Goal: Transaction & Acquisition: Purchase product/service

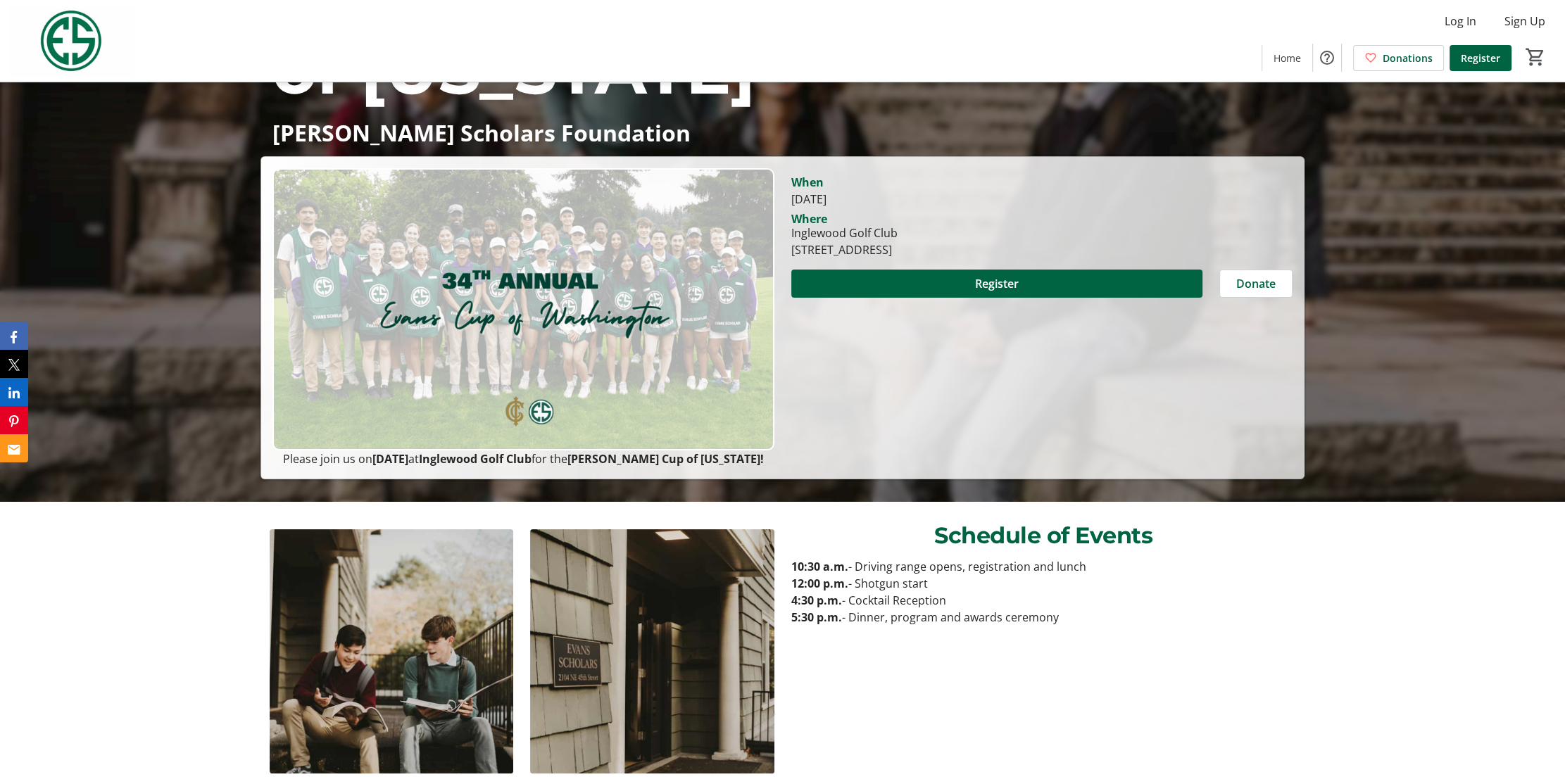
scroll to position [281, 0]
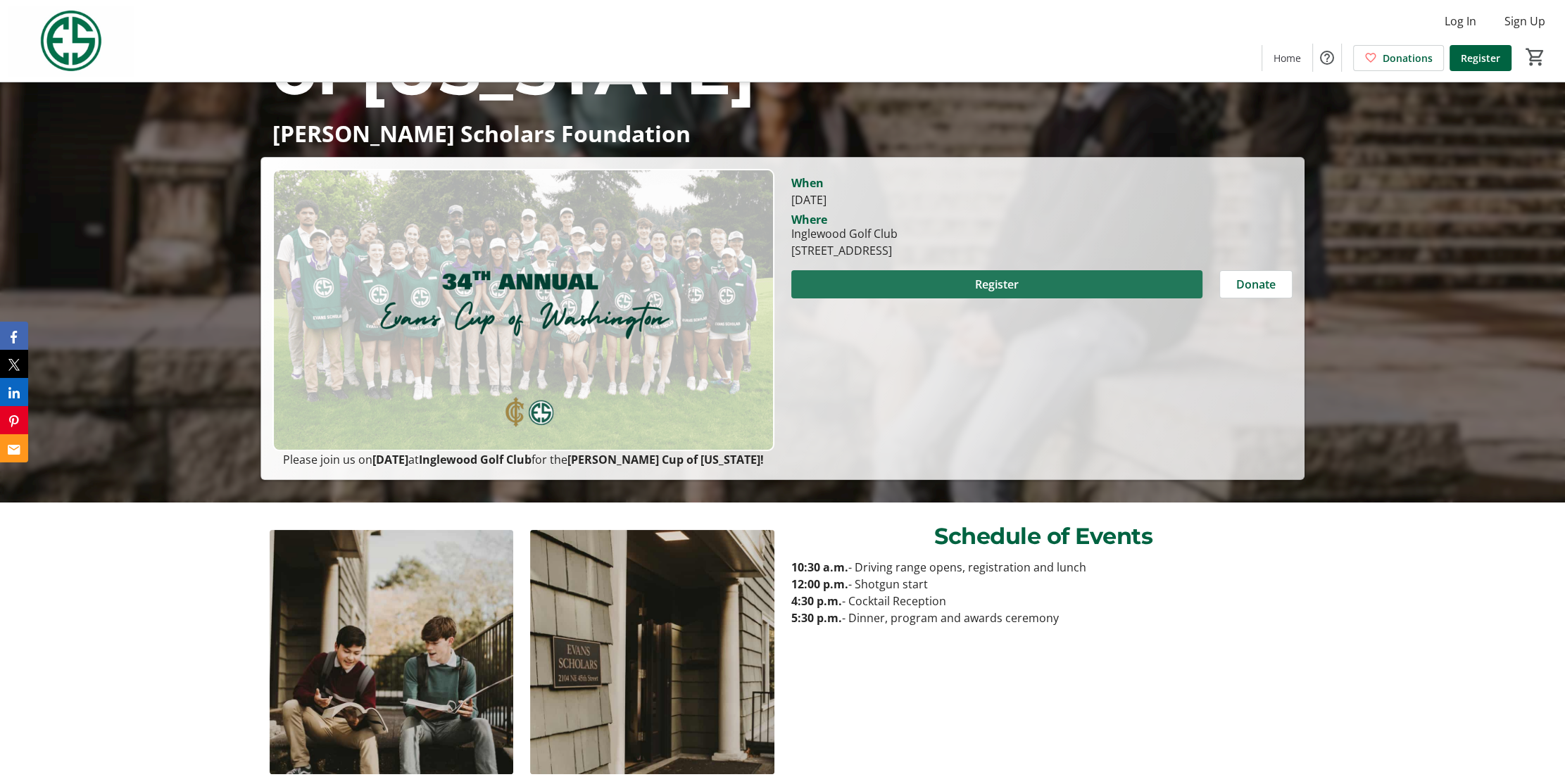
click at [994, 276] on span "Register" at bounding box center [997, 284] width 43 height 17
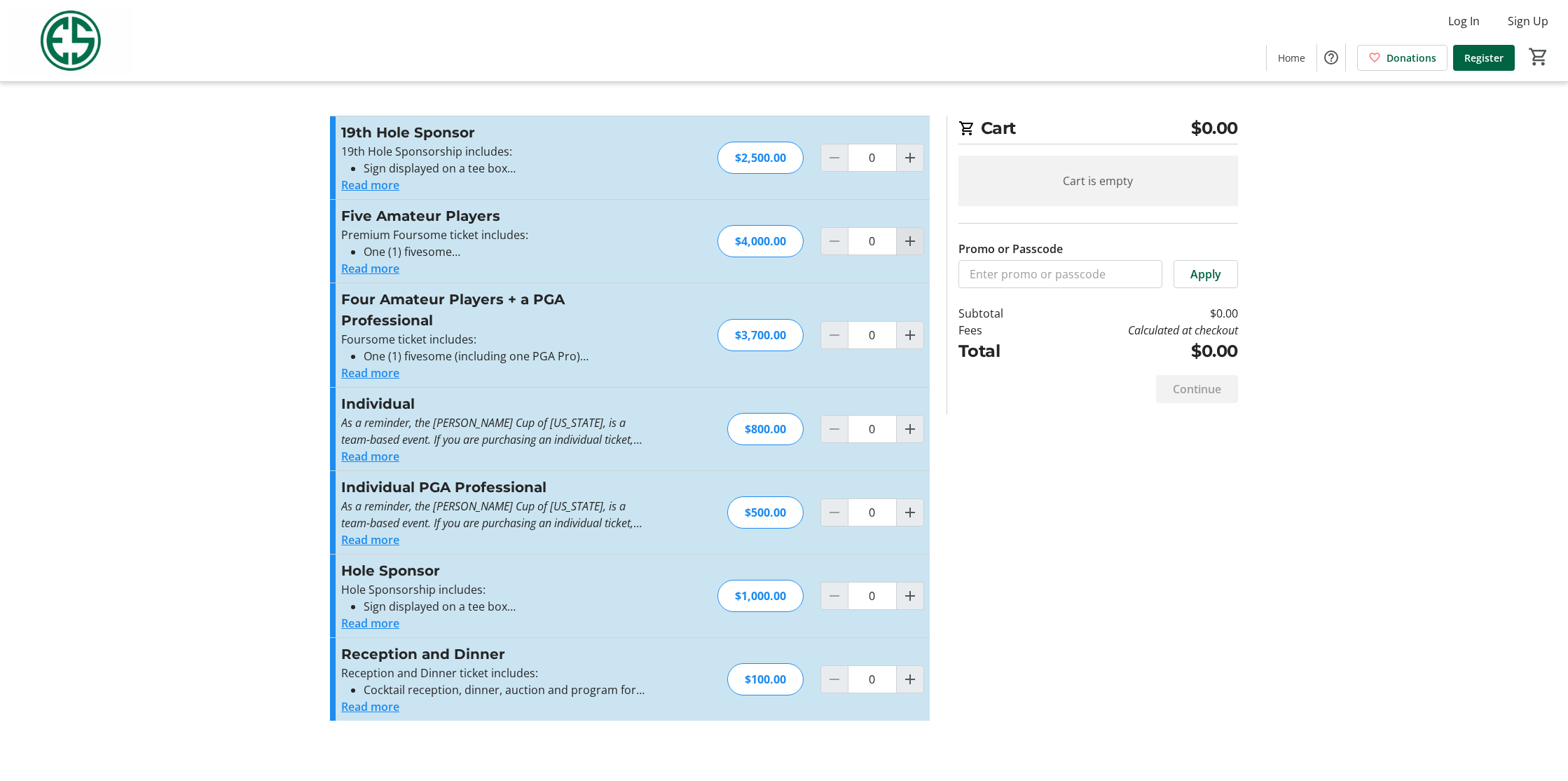
click at [913, 244] on mat-icon "Increment by one" at bounding box center [909, 241] width 17 height 17
type input "1"
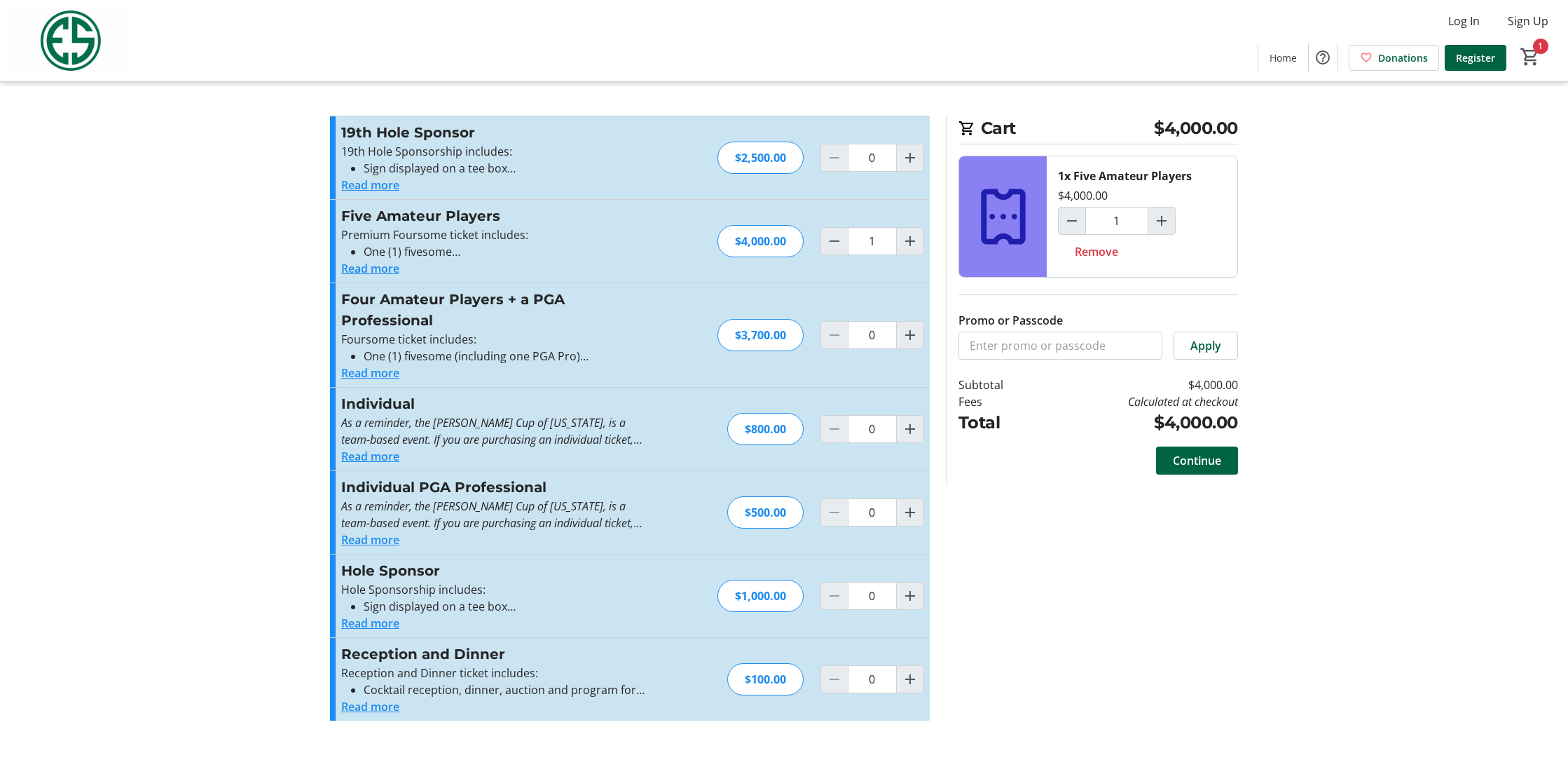
drag, startPoint x: 1420, startPoint y: 481, endPoint x: 1331, endPoint y: 457, distance: 92.2
click at [1420, 481] on tr-checkout-feature-upsell-ui "Cart $4,000.00 1x Five Amateur Players $4,000.00 1 Remove Promo or Passcode App…" at bounding box center [784, 390] width 1568 height 781
click at [1176, 454] on span "Continue" at bounding box center [1196, 460] width 48 height 17
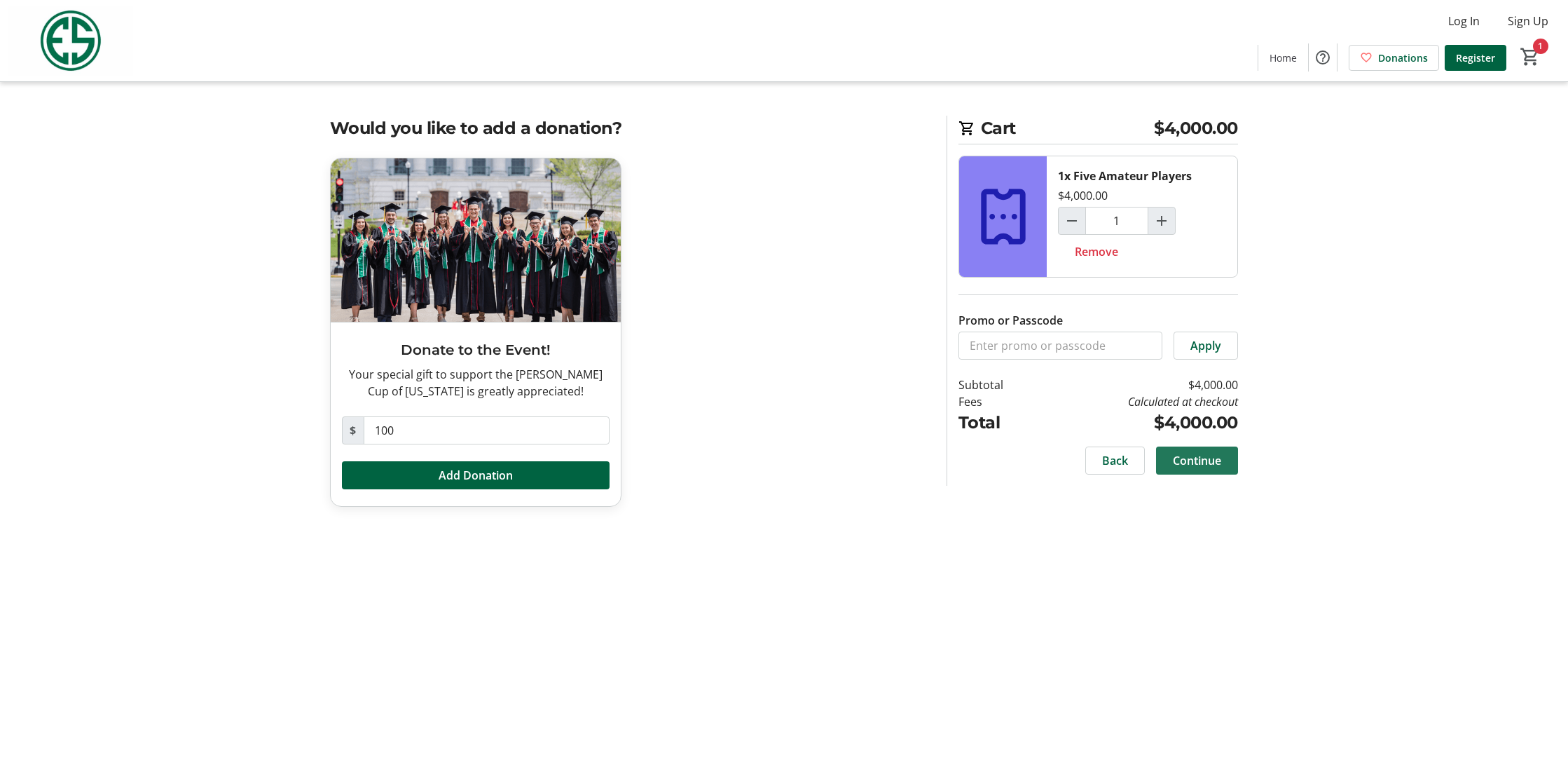
click at [1197, 454] on span "Continue" at bounding box center [1196, 460] width 48 height 17
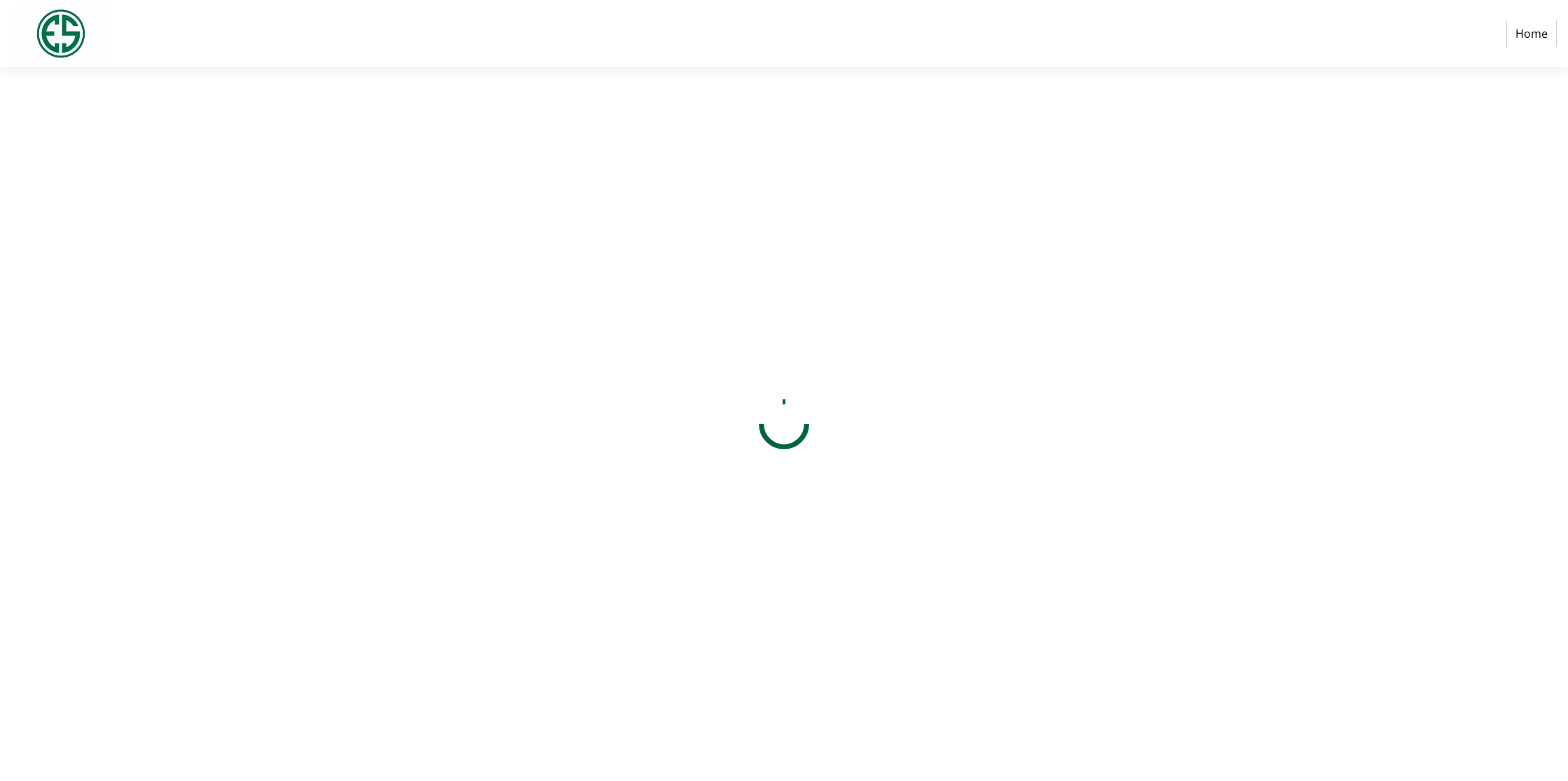
select select "US"
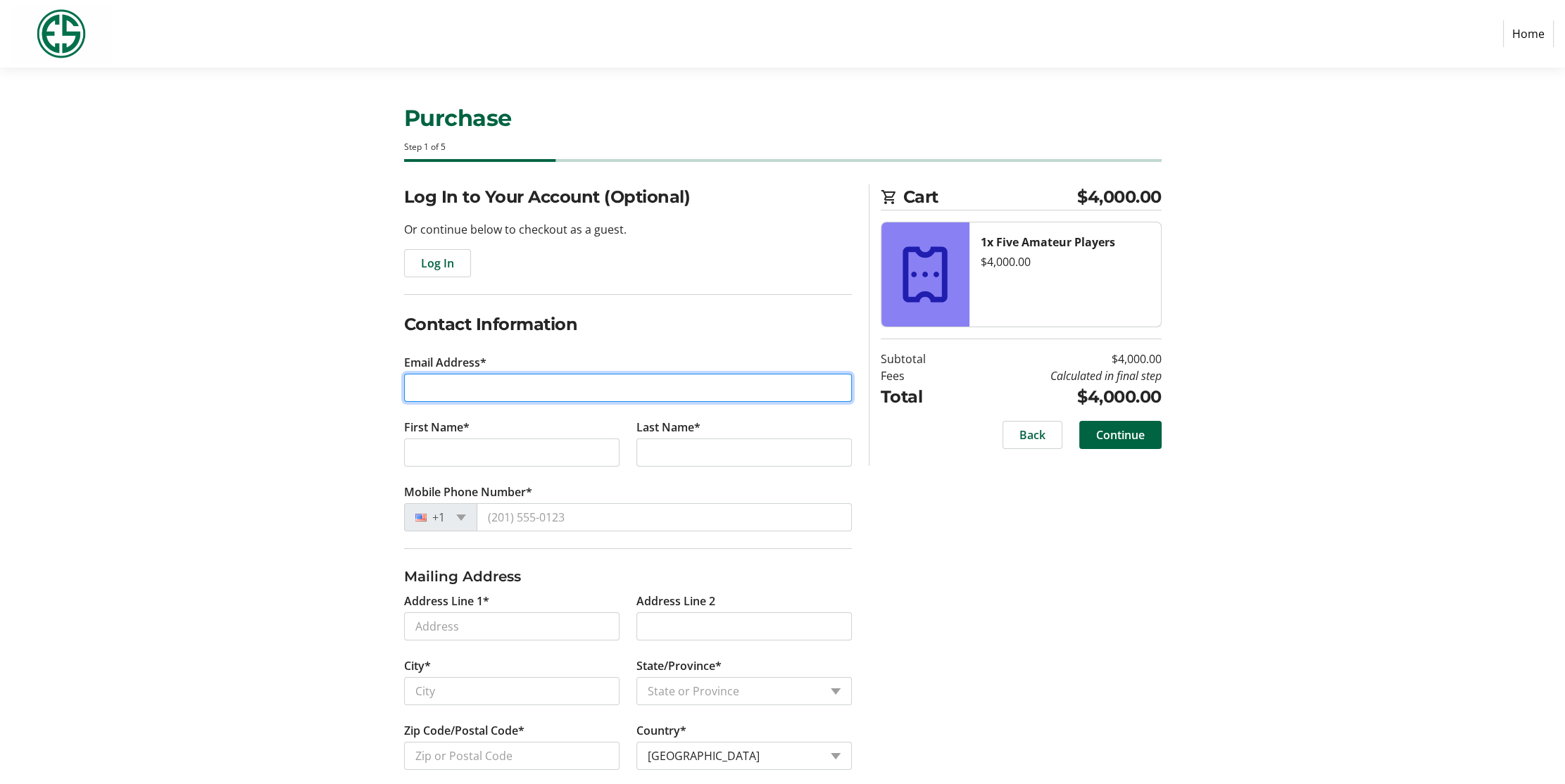
click at [421, 382] on input "Email Address*" at bounding box center [629, 388] width 448 height 29
type input "[EMAIL_ADDRESS][DOMAIN_NAME]"
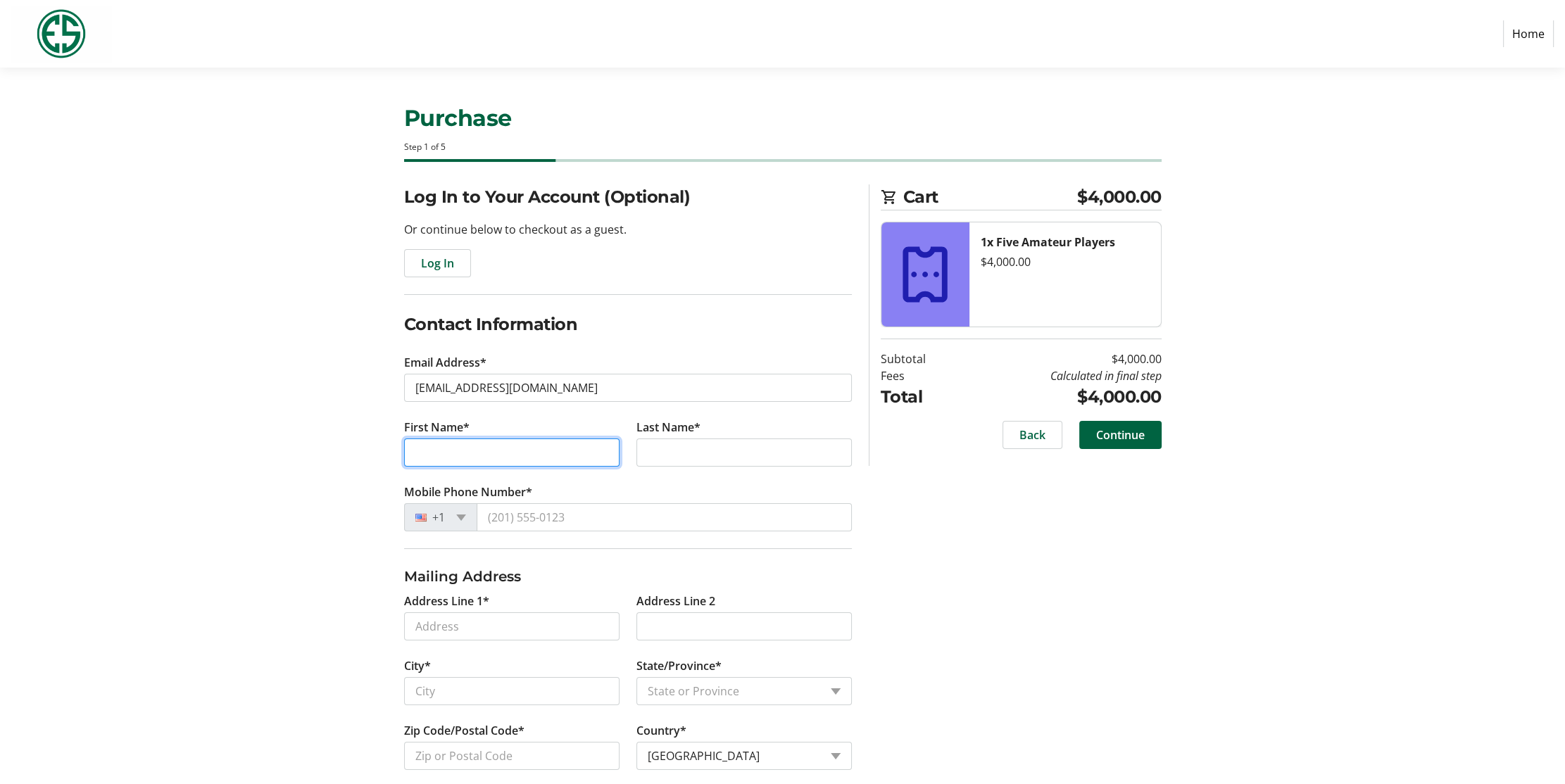
type input "[PERSON_NAME]"
type input "Cote"
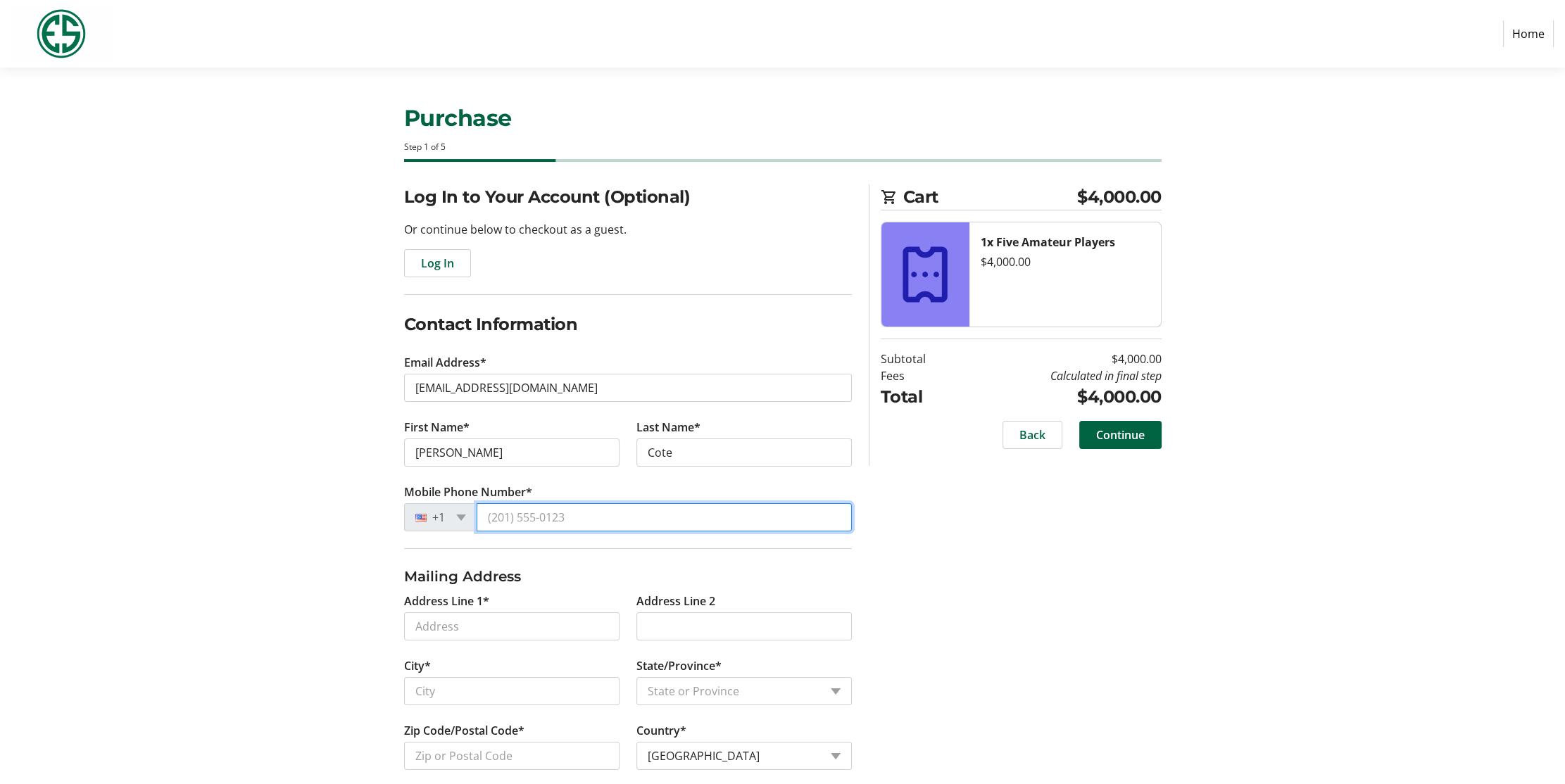
type input "[PHONE_NUMBER]"
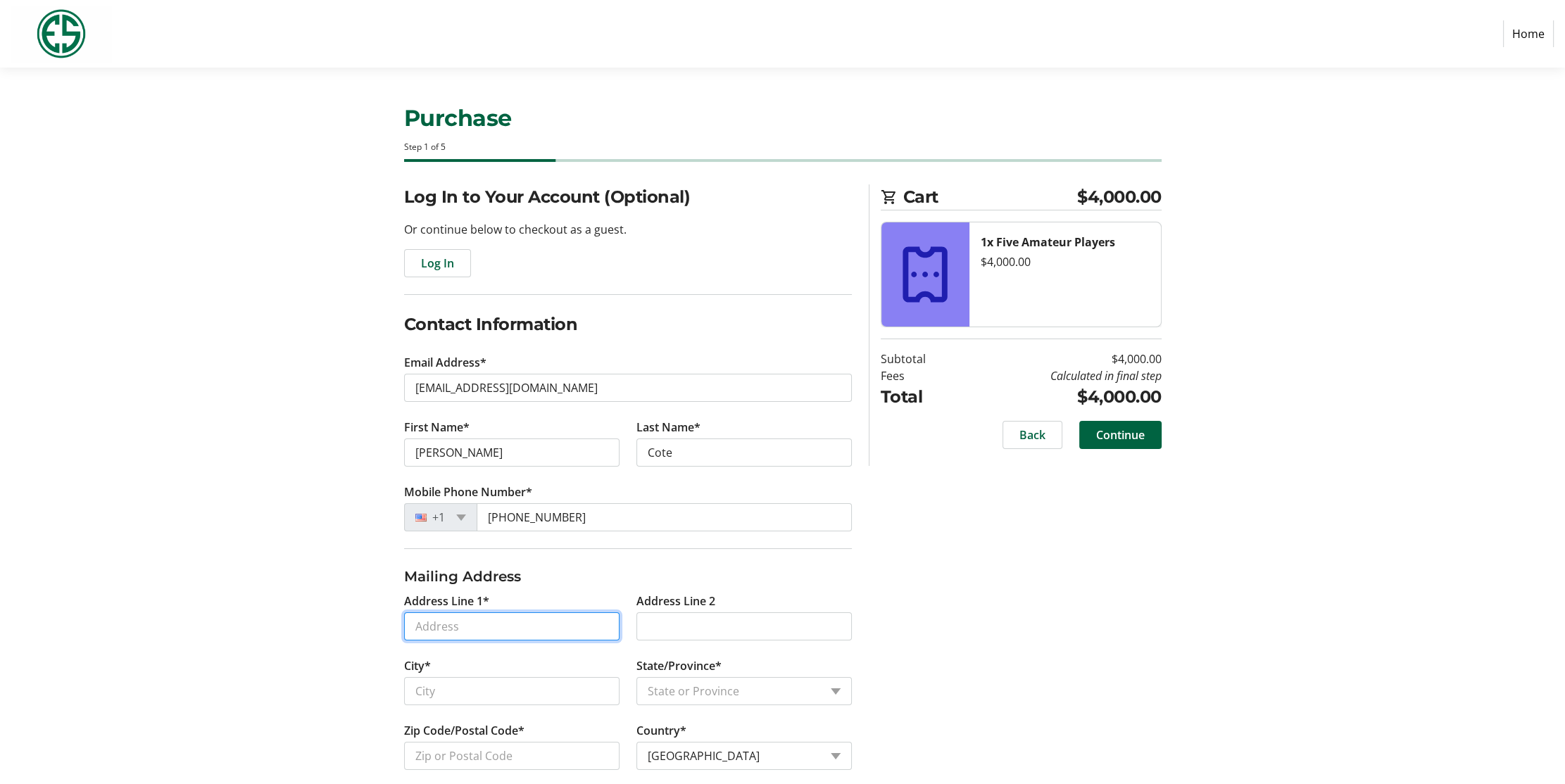
type input "[STREET_ADDRESS]"
type input "[GEOGRAPHIC_DATA]"
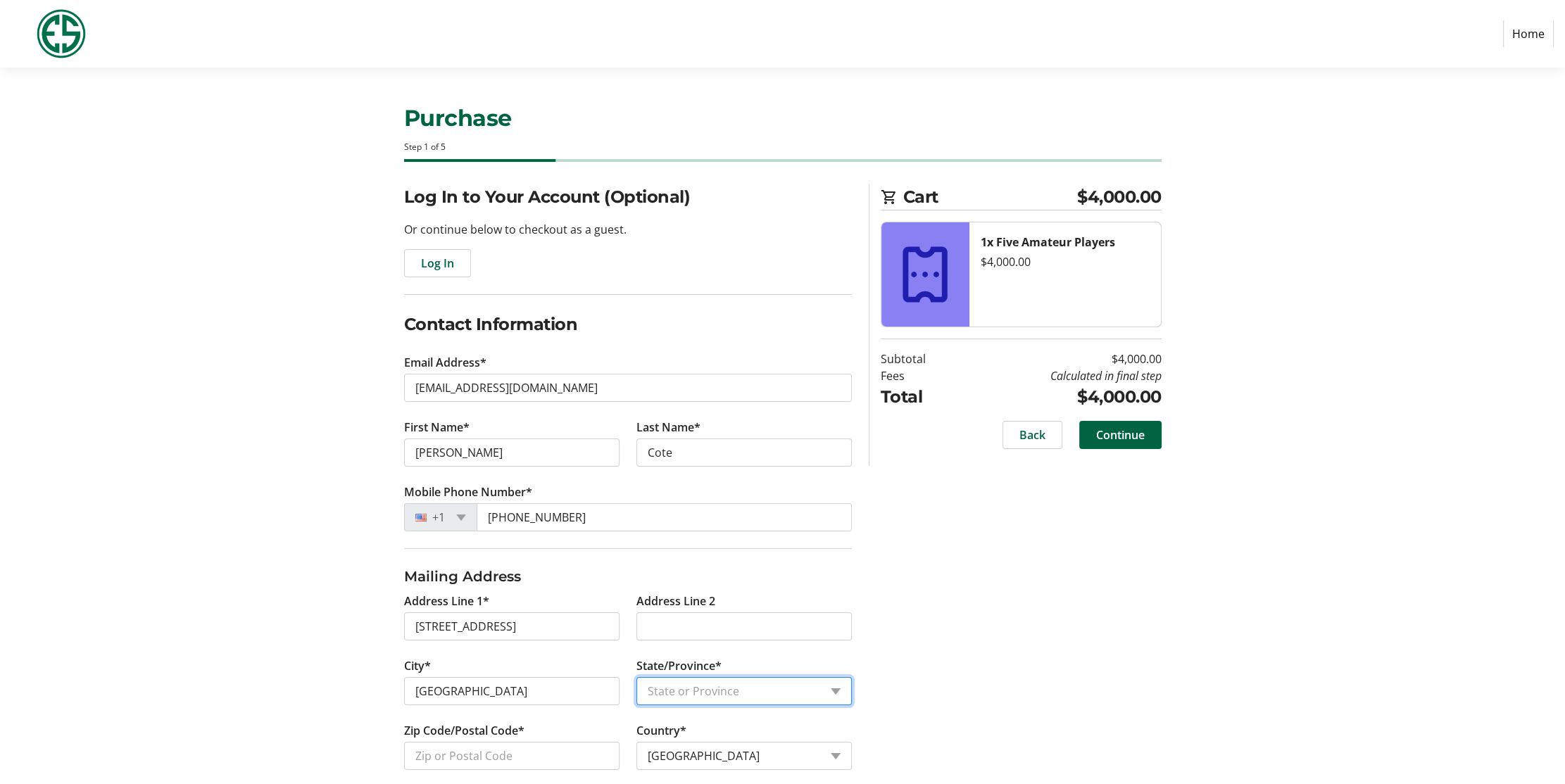
select select "WA"
type input "98154"
click at [486, 450] on input "[PERSON_NAME]" at bounding box center [512, 452] width 215 height 29
type input "[PERSON_NAME]"
click at [252, 544] on section "Purchase Step 1 of 5 Cart $4,000.00 1x Five Amateur Players $4,000.00 Subtotal …" at bounding box center [782, 494] width 1565 height 855
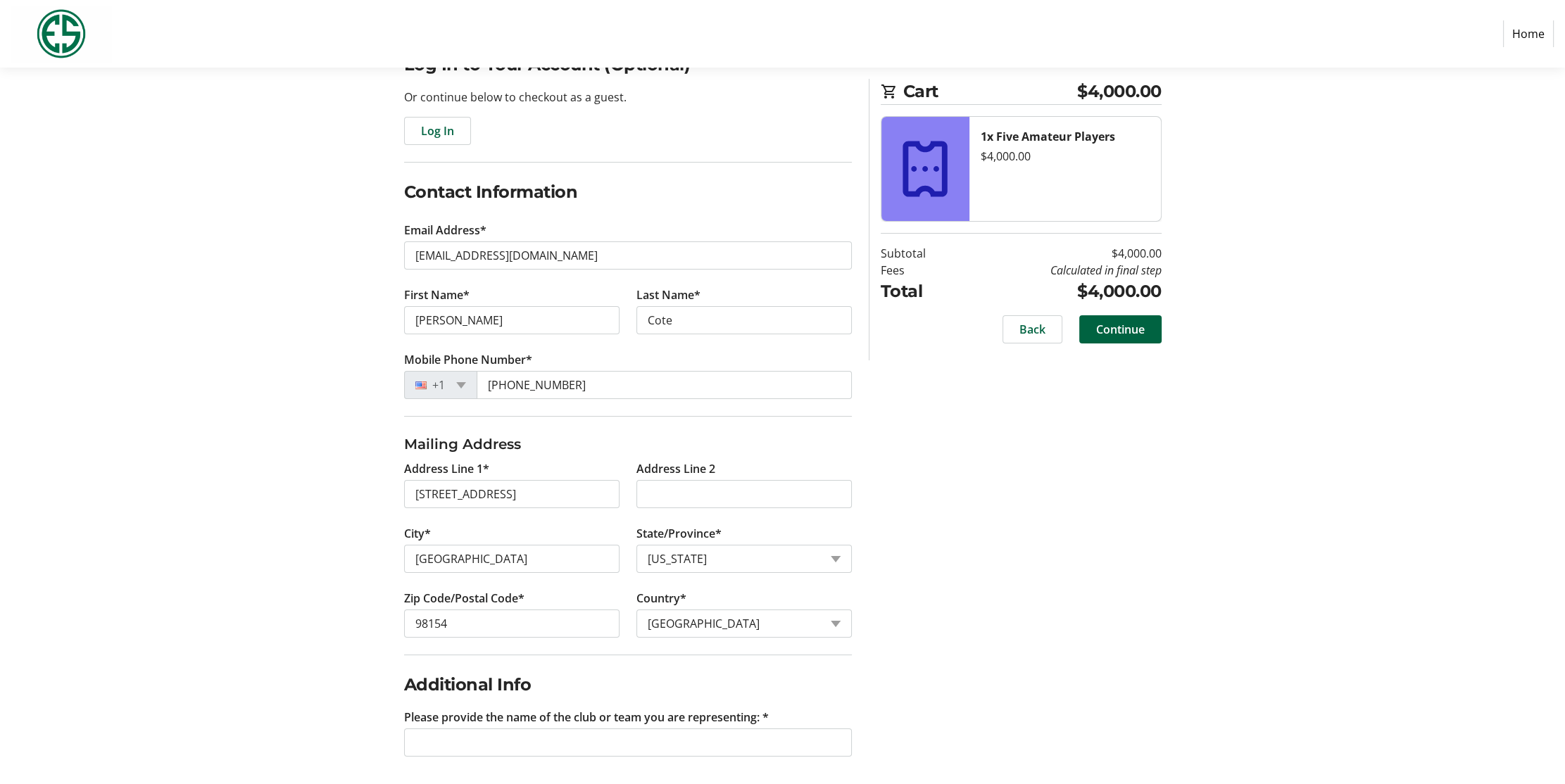
scroll to position [133, 0]
click at [480, 732] on input "Please provide the name of the club or team you are representing: *" at bounding box center [629, 742] width 448 height 29
type input "Liberty Mutual Surety"
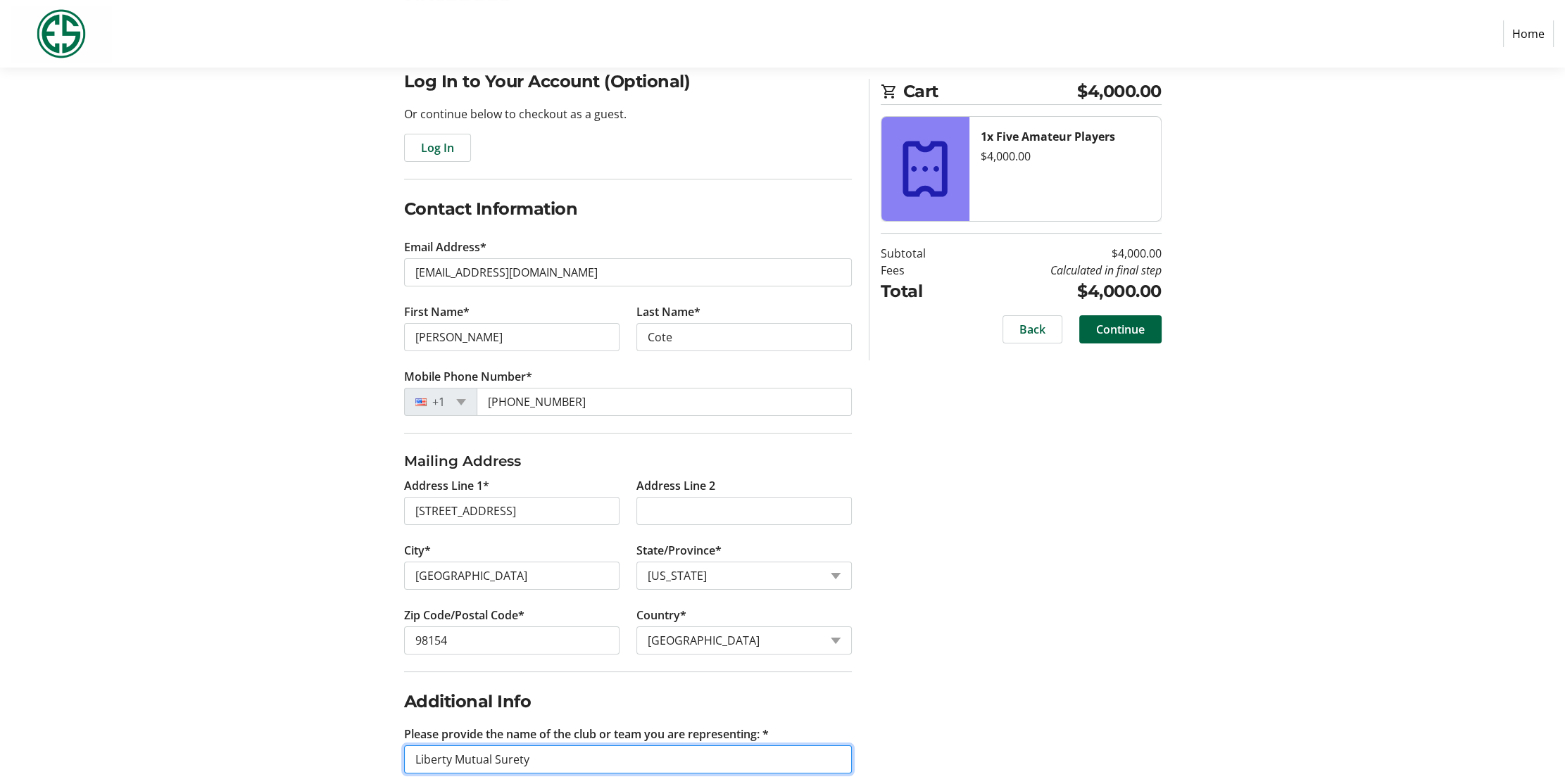
scroll to position [110, 0]
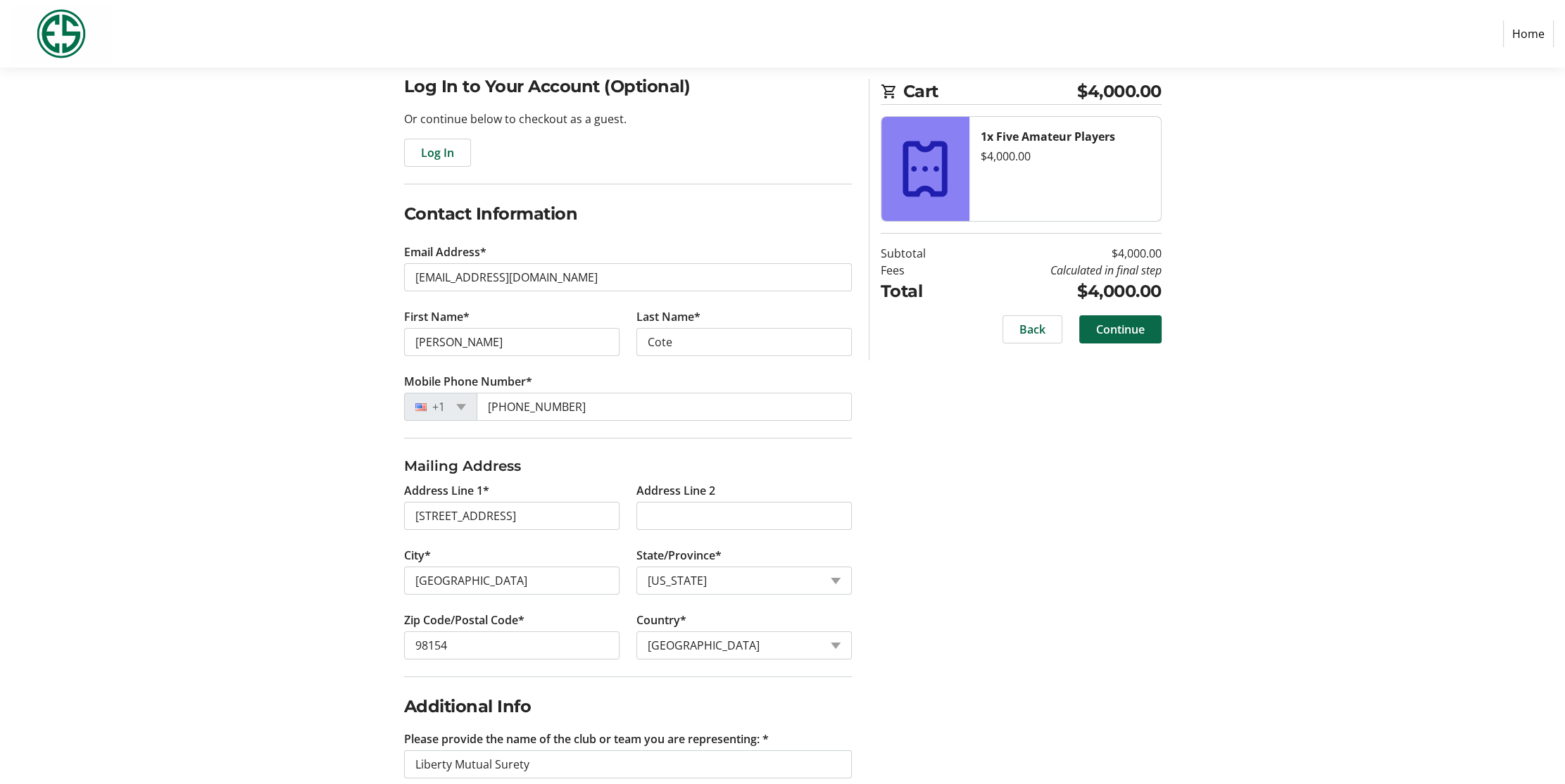
click at [1100, 323] on span "Continue" at bounding box center [1120, 328] width 48 height 17
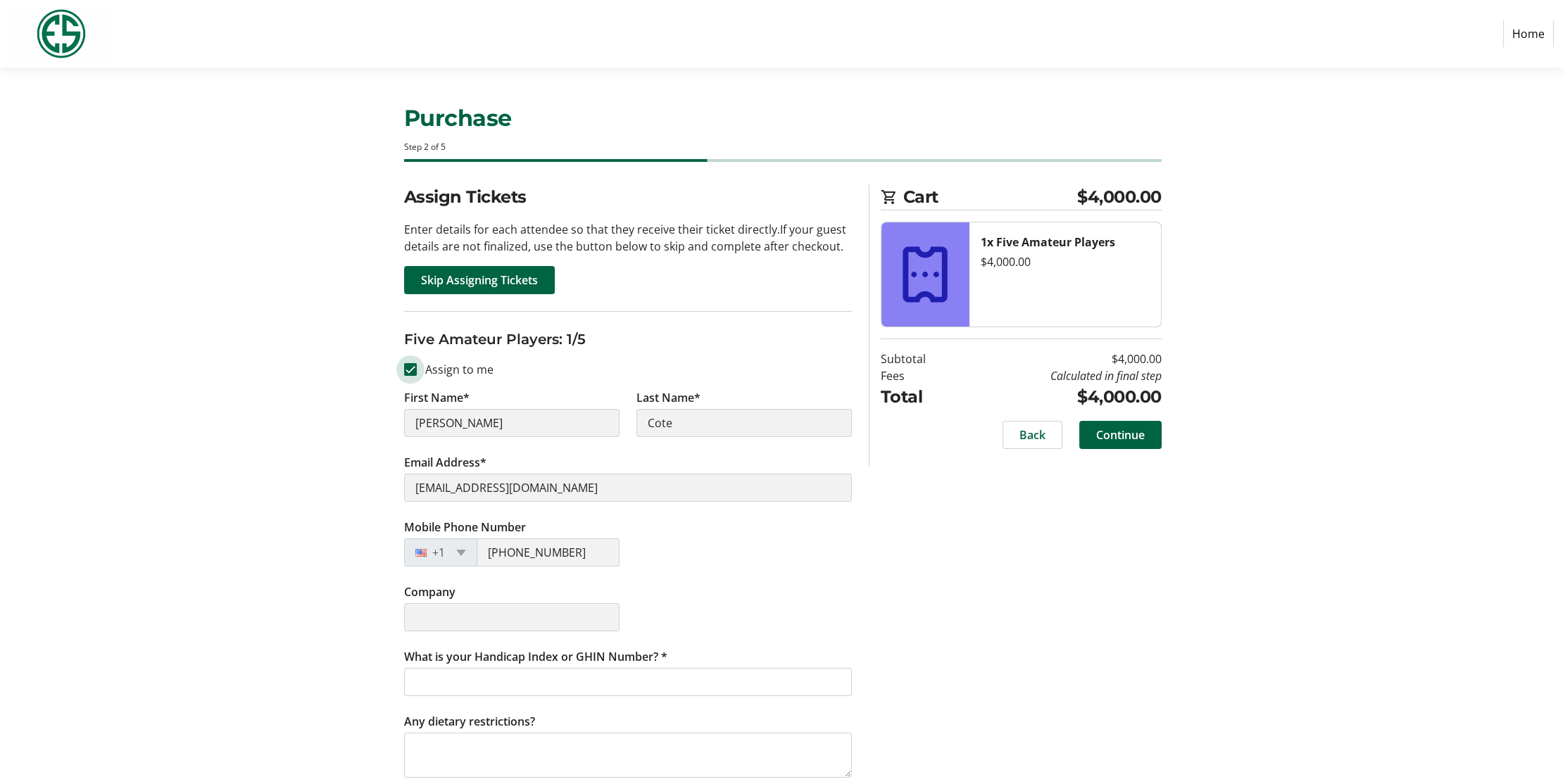
click at [411, 368] on input "Assign to me" at bounding box center [410, 369] width 13 height 13
checkbox input "false"
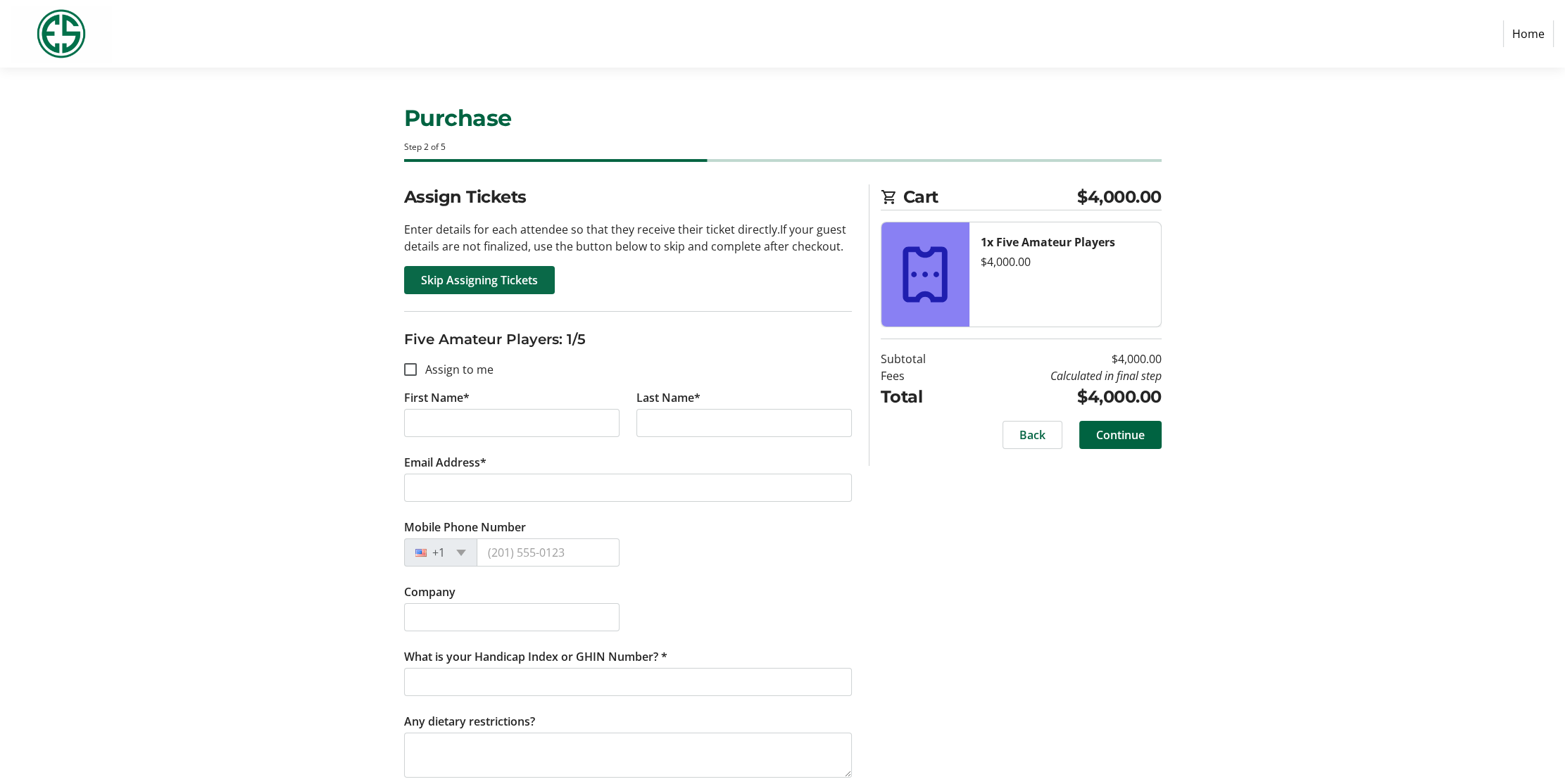
click at [480, 282] on span "Skip Assigning Tickets" at bounding box center [480, 279] width 116 height 17
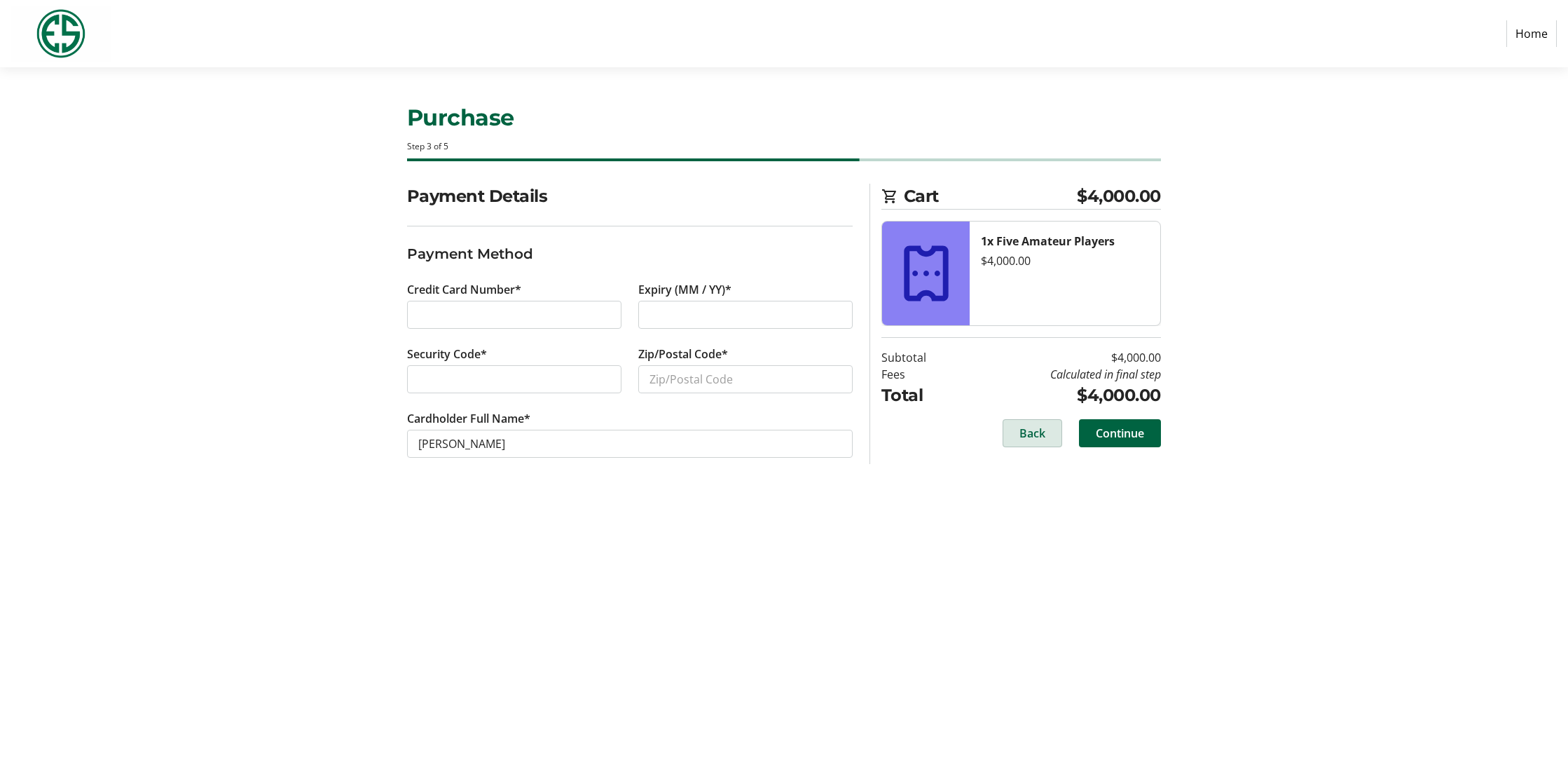
click at [1034, 432] on span "Back" at bounding box center [1032, 432] width 26 height 17
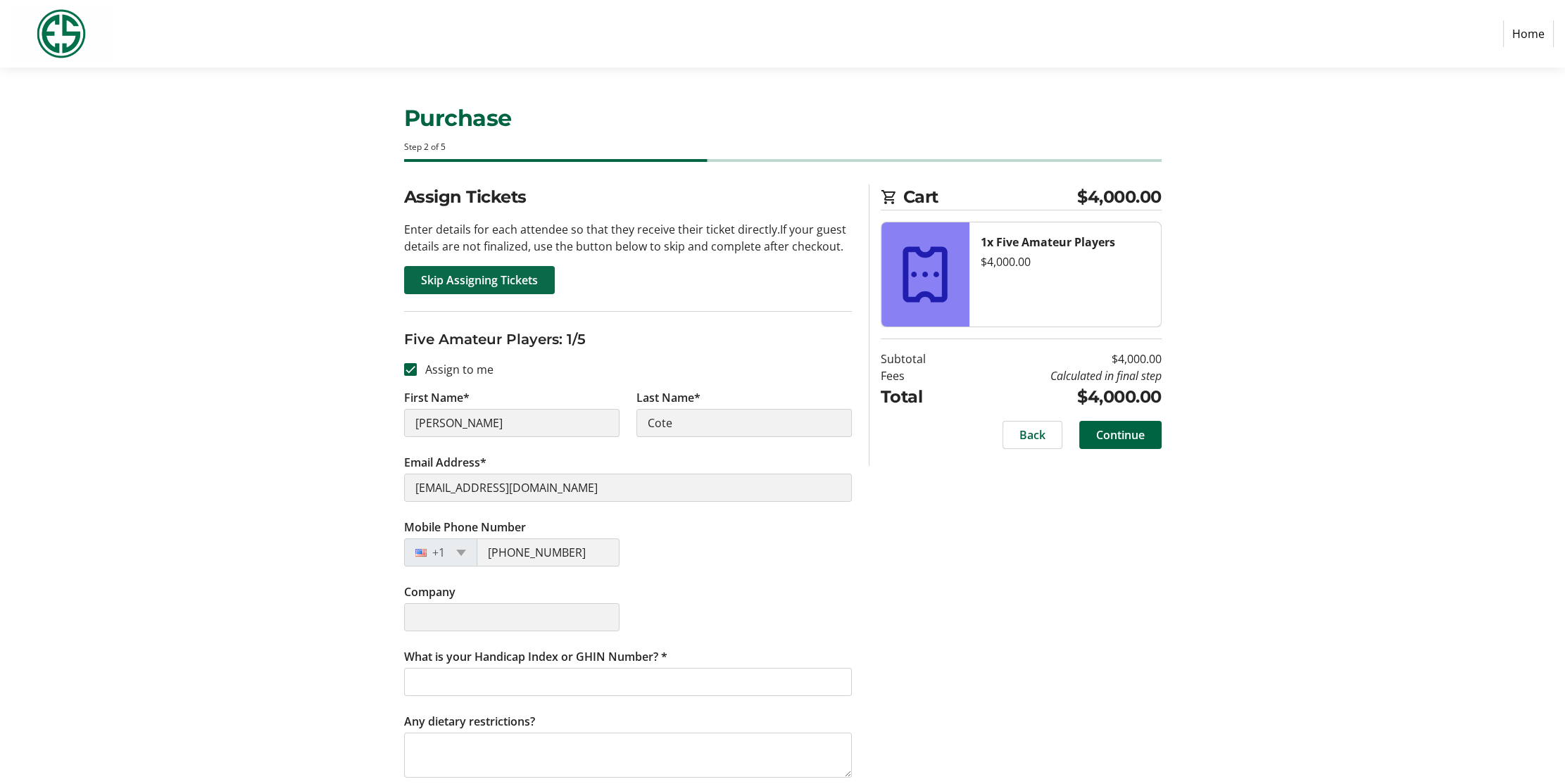
click at [416, 280] on span at bounding box center [480, 280] width 151 height 34
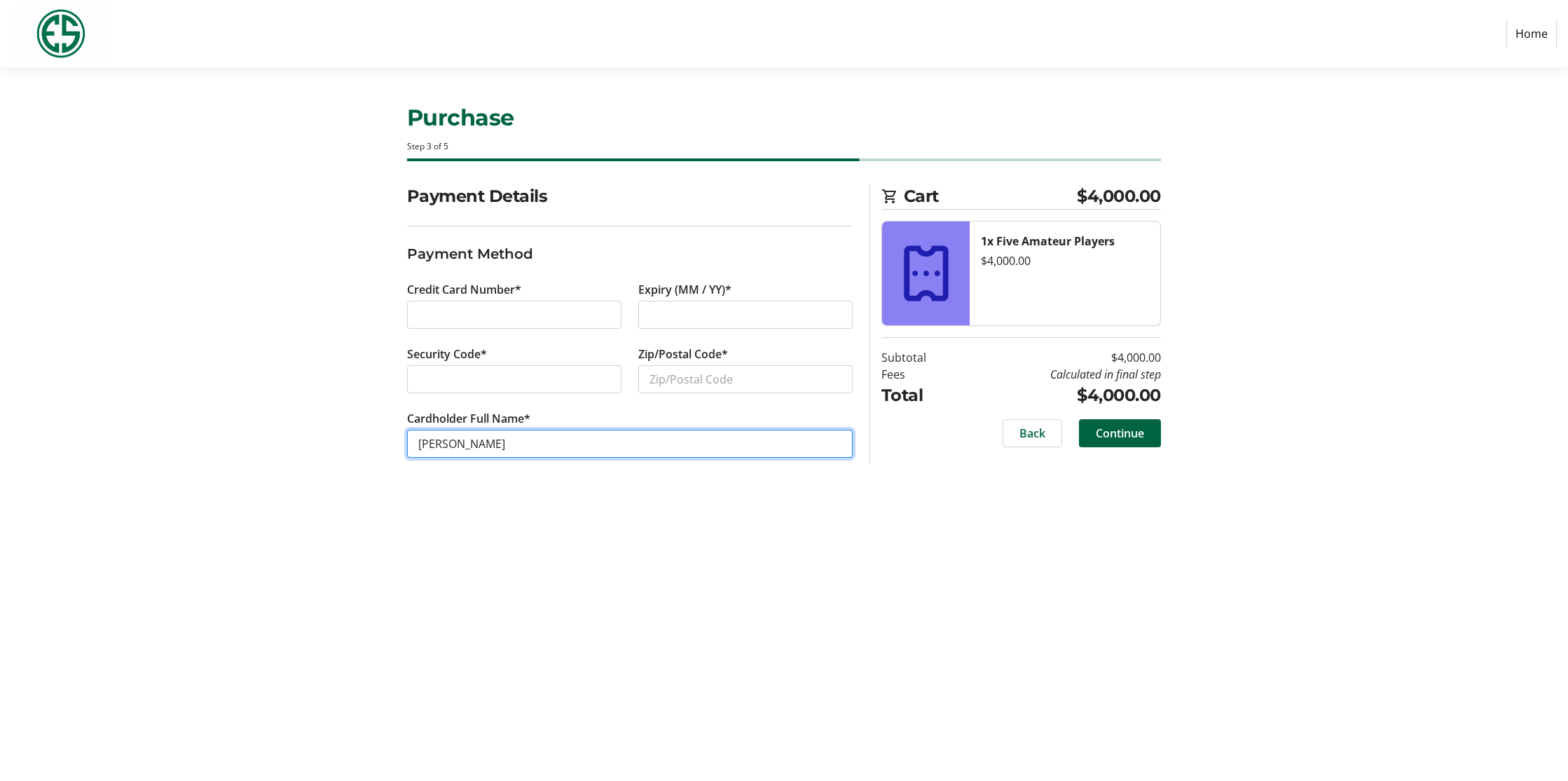
drag, startPoint x: 503, startPoint y: 441, endPoint x: 406, endPoint y: 441, distance: 97.0
click at [407, 441] on input "[PERSON_NAME]" at bounding box center [630, 443] width 446 height 28
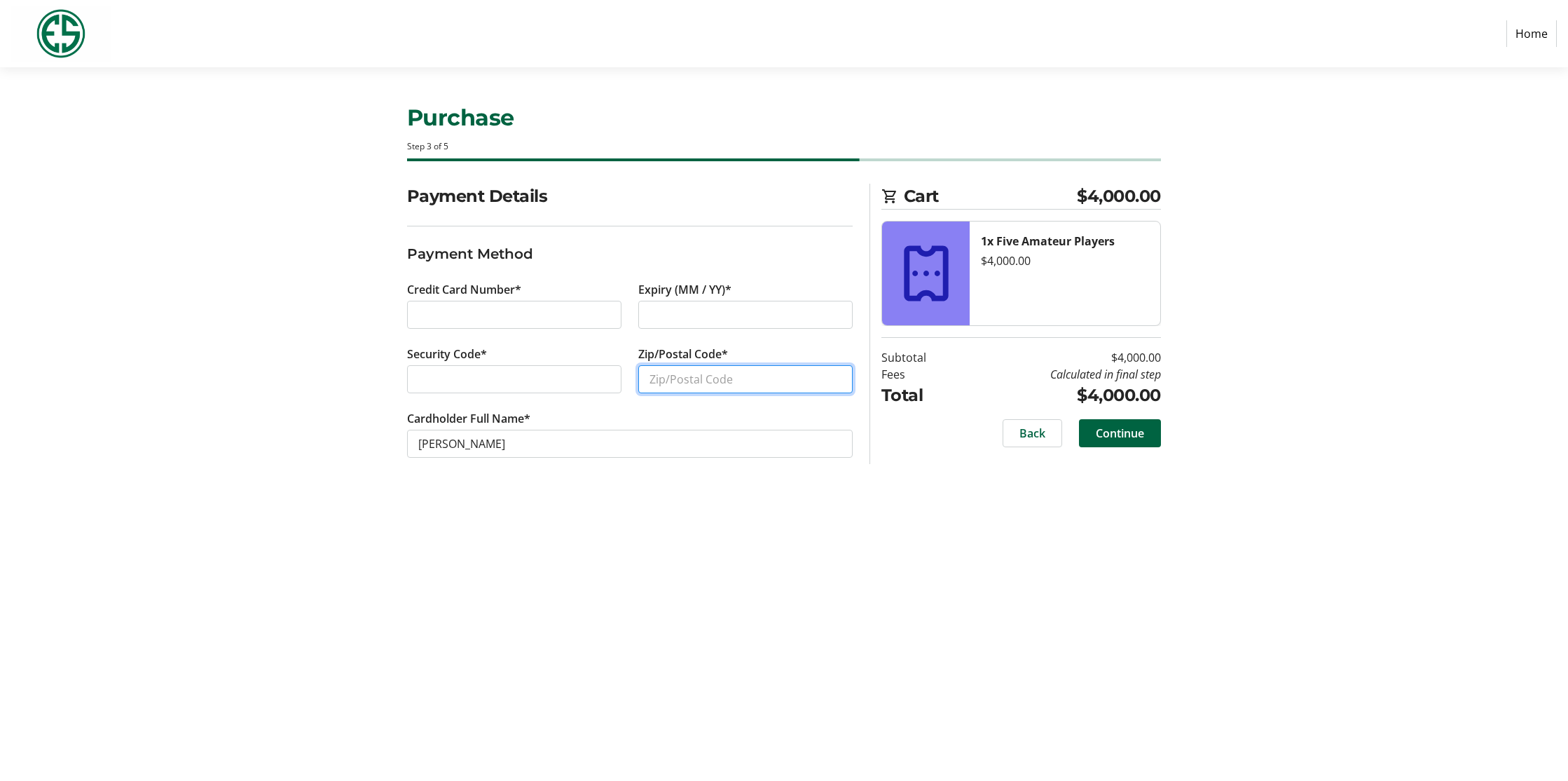
click at [679, 378] on input "Zip/Postal Code*" at bounding box center [745, 379] width 214 height 28
type input "98154"
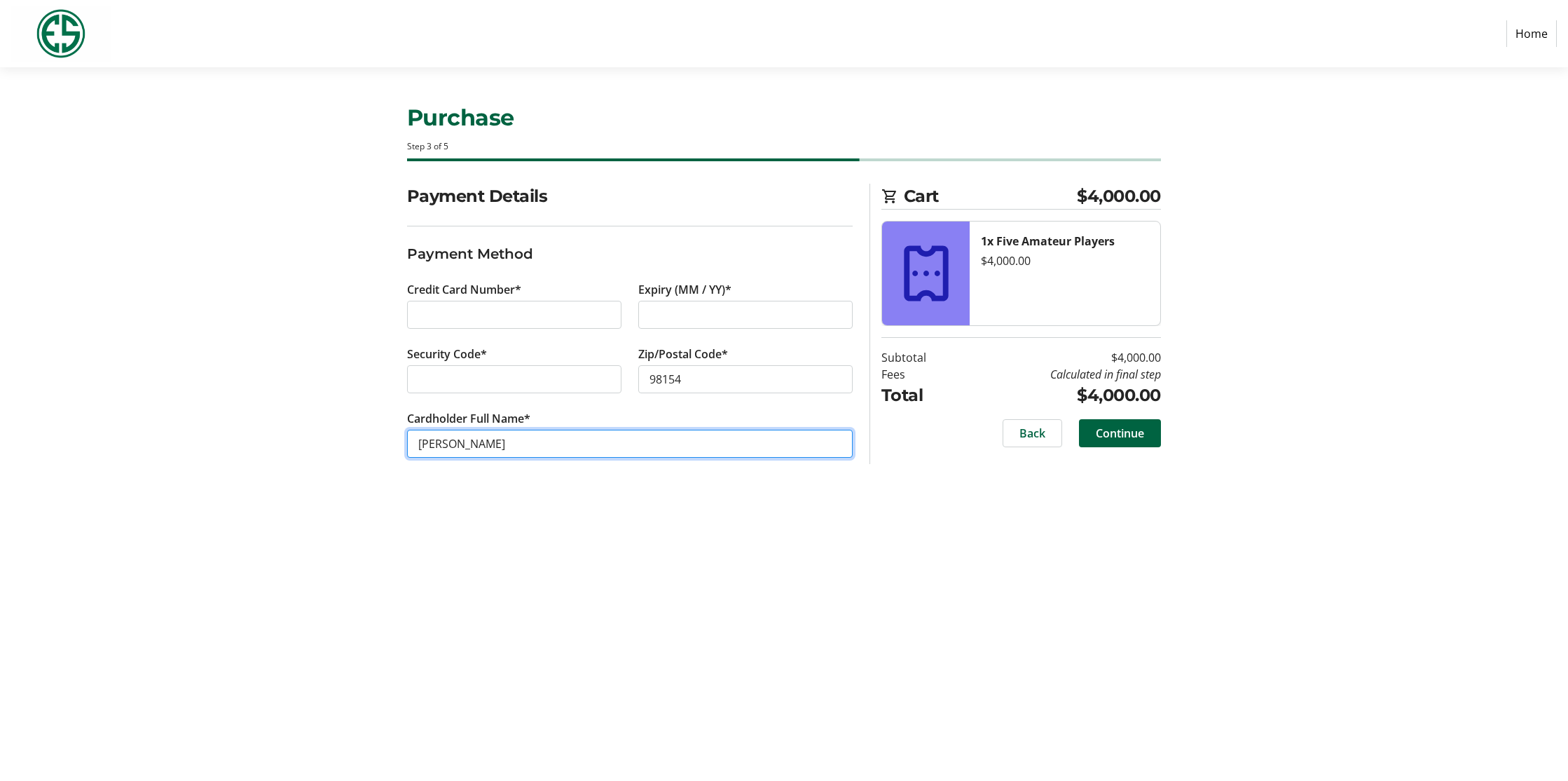
drag, startPoint x: 486, startPoint y: 447, endPoint x: 413, endPoint y: 436, distance: 73.8
click at [413, 436] on input "[PERSON_NAME]" at bounding box center [630, 443] width 446 height 28
type input "s"
type input "Surety Executive Admin"
click at [769, 584] on div "Purchase Step 3 of 5 Cart $4,000.00 1x Five Amateur Players $4,000.00 Subtotal …" at bounding box center [784, 423] width 925 height 713
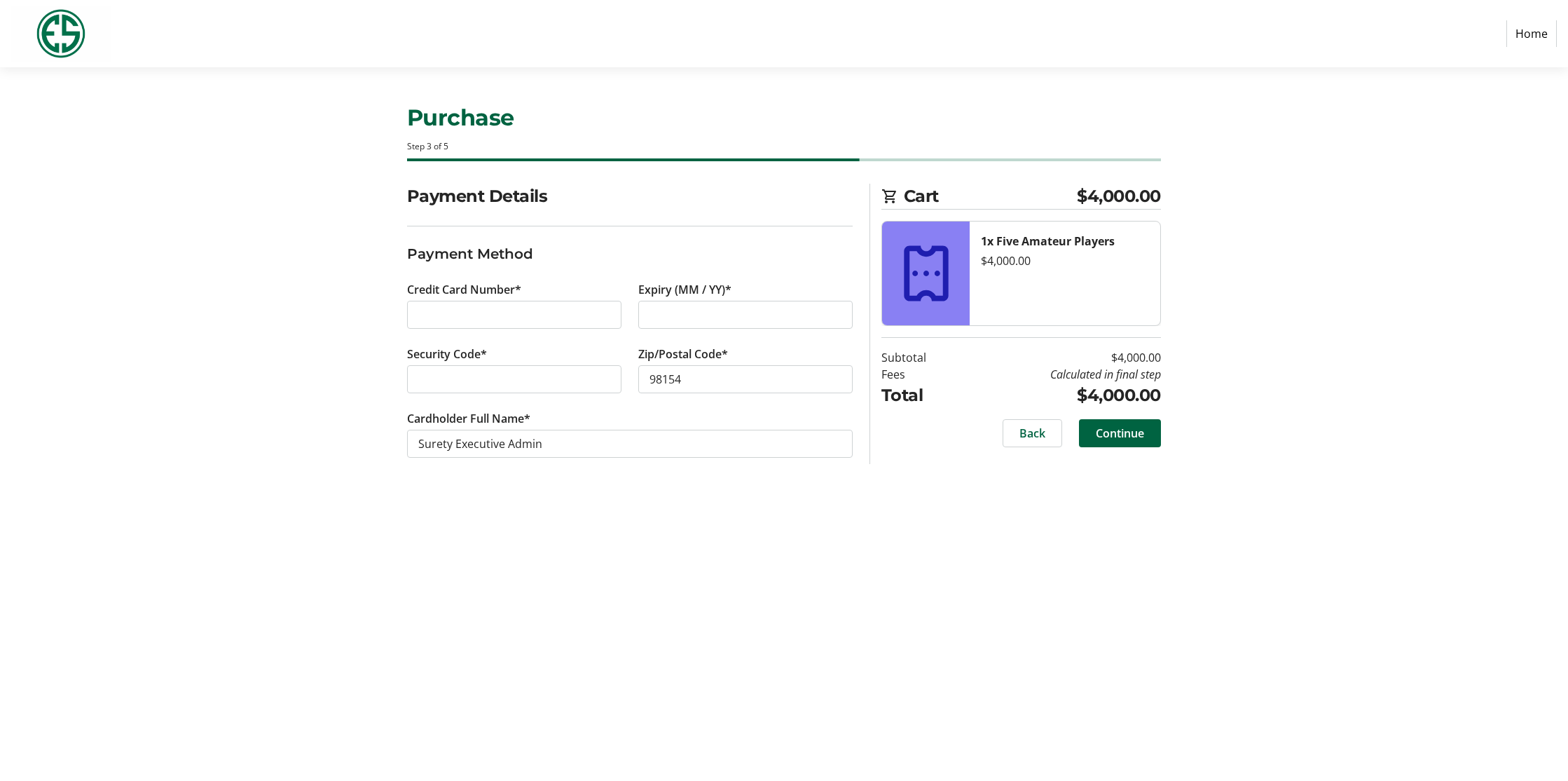
click at [436, 305] on div at bounding box center [514, 314] width 214 height 28
click at [1117, 428] on span "Continue" at bounding box center [1119, 432] width 48 height 17
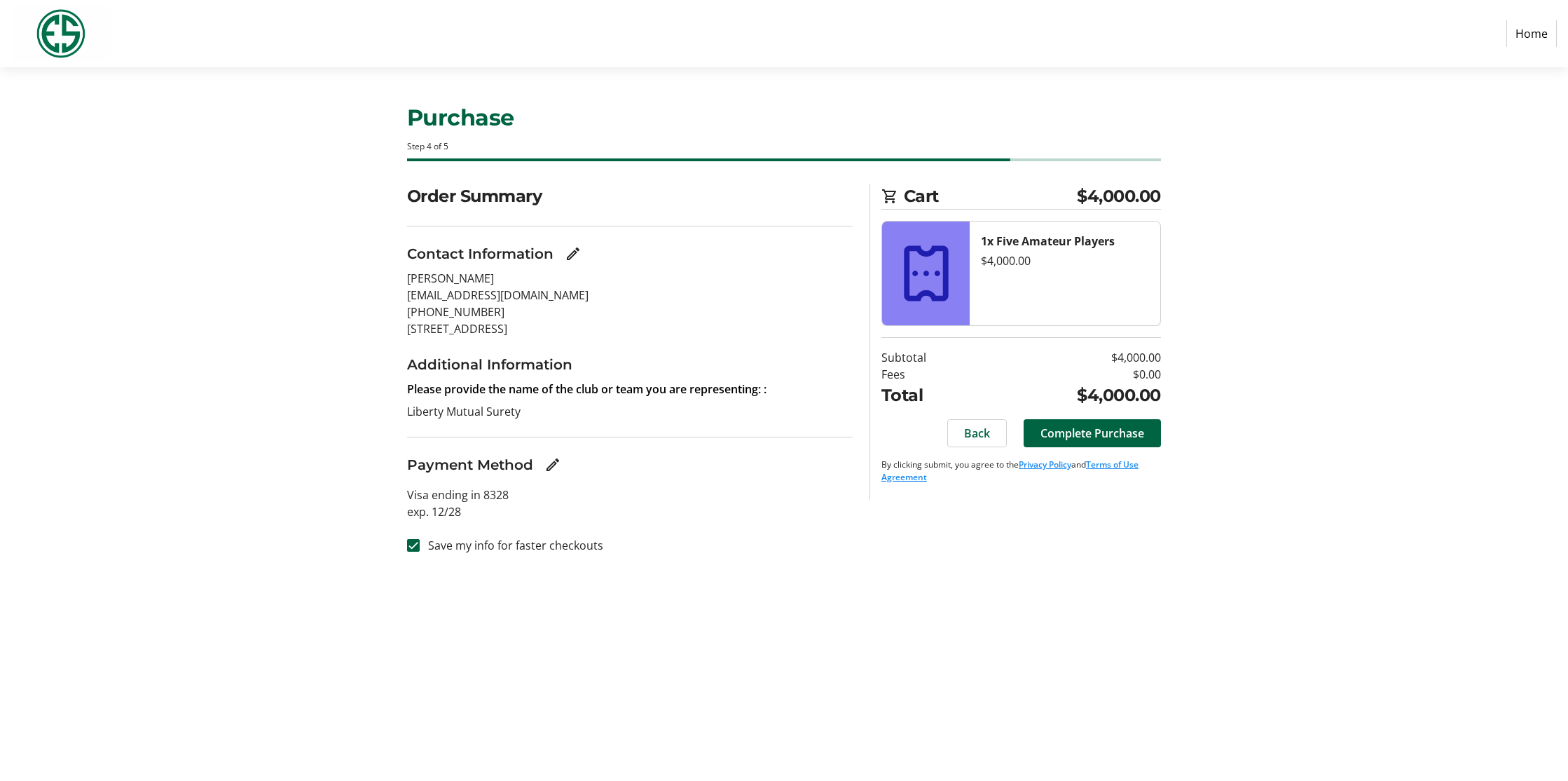
click at [1103, 579] on div "Purchase Step 4 of 5 Cart $4,000.00 1x Five Amateur Players $4,000.00 Subtotal …" at bounding box center [784, 423] width 925 height 713
click at [1053, 428] on span "Complete Purchase" at bounding box center [1093, 432] width 104 height 17
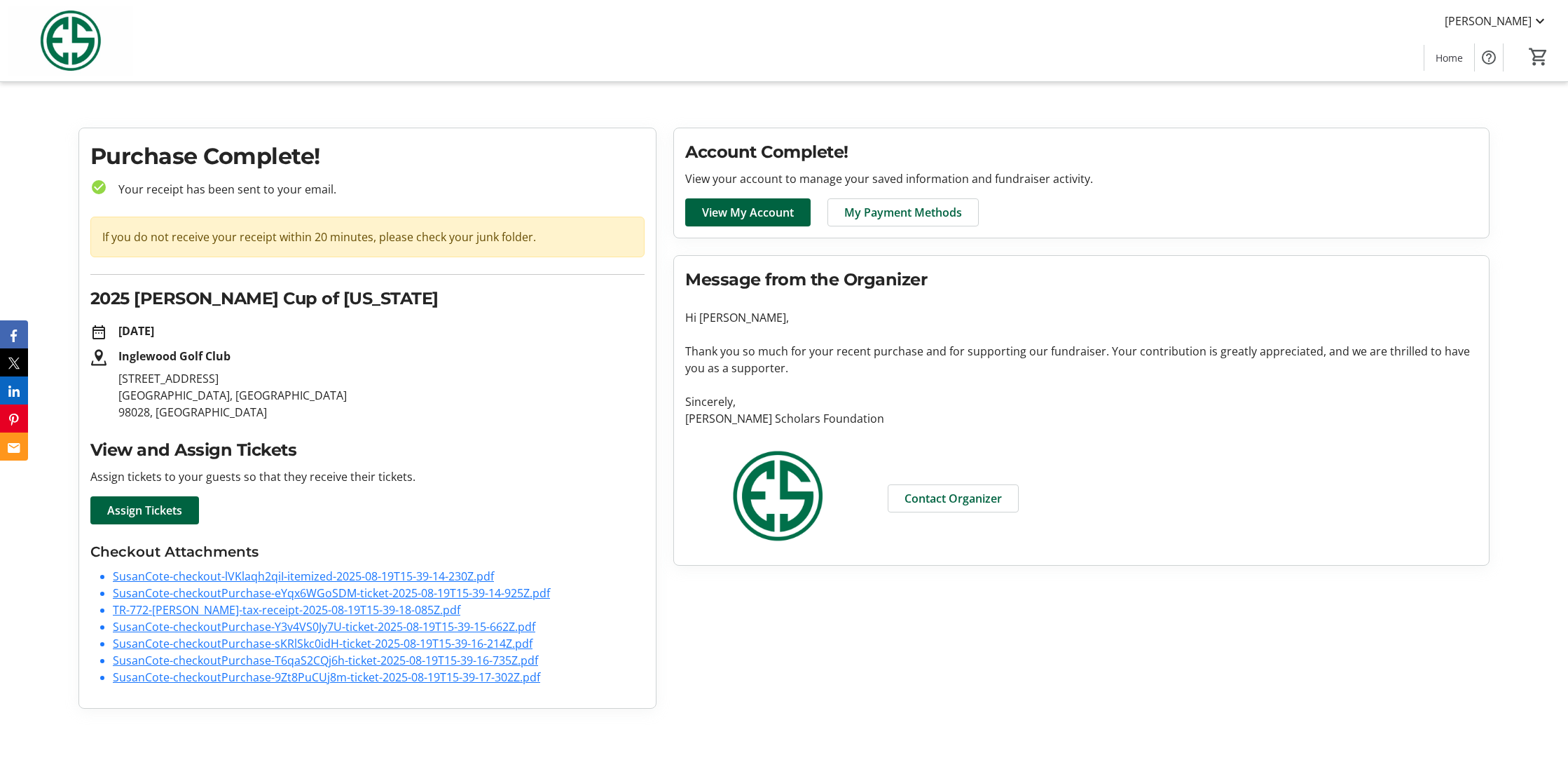
click at [283, 576] on link "SusanCote-checkout-lVKlaqh2qiI-itemized-2025-08-19T15-39-14-230Z.pdf" at bounding box center [303, 577] width 381 height 16
click at [279, 590] on link "SusanCote-checkoutPurchase-eYqx6WGoSDM-ticket-2025-08-19T15-39-14-925Z.pdf" at bounding box center [331, 593] width 437 height 16
click at [245, 605] on link "TR-772-[PERSON_NAME]-tax-receipt-2025-08-19T15-39-18-085Z.pdf" at bounding box center [287, 610] width 348 height 16
click at [186, 623] on link "SusanCote-checkoutPurchase-Y3v4VS0Jy7U-ticket-2025-08-19T15-39-15-662Z.pdf" at bounding box center [324, 627] width 422 height 16
click at [405, 645] on link "SusanCote-checkoutPurchase-sKRlSkc0idH-ticket-2025-08-19T15-39-16-214Z.pdf" at bounding box center [322, 643] width 419 height 16
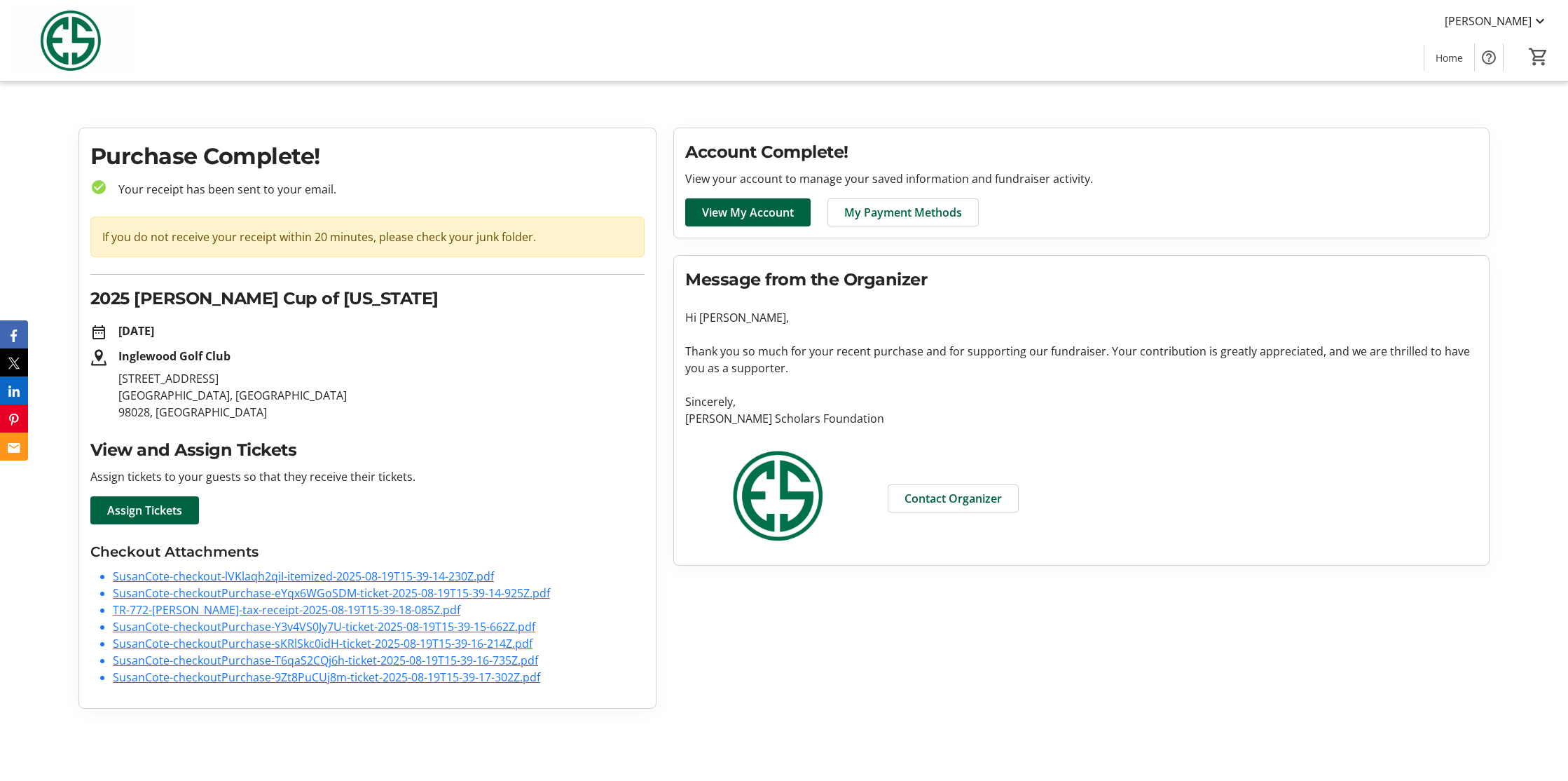
click at [449, 658] on link "SusanCote-checkoutPurchase-T6qaS2CQj6h-ticket-2025-08-19T15-39-16-735Z.pdf" at bounding box center [325, 660] width 425 height 16
click at [248, 677] on link "SusanCote-checkoutPurchase-9Zt8PuCUj8m-ticket-2025-08-19T15-39-17-302Z.pdf" at bounding box center [326, 677] width 427 height 16
click at [1540, 22] on mat-icon at bounding box center [1540, 21] width 17 height 17
click at [1496, 124] on span "My Account" at bounding box center [1499, 122] width 96 height 17
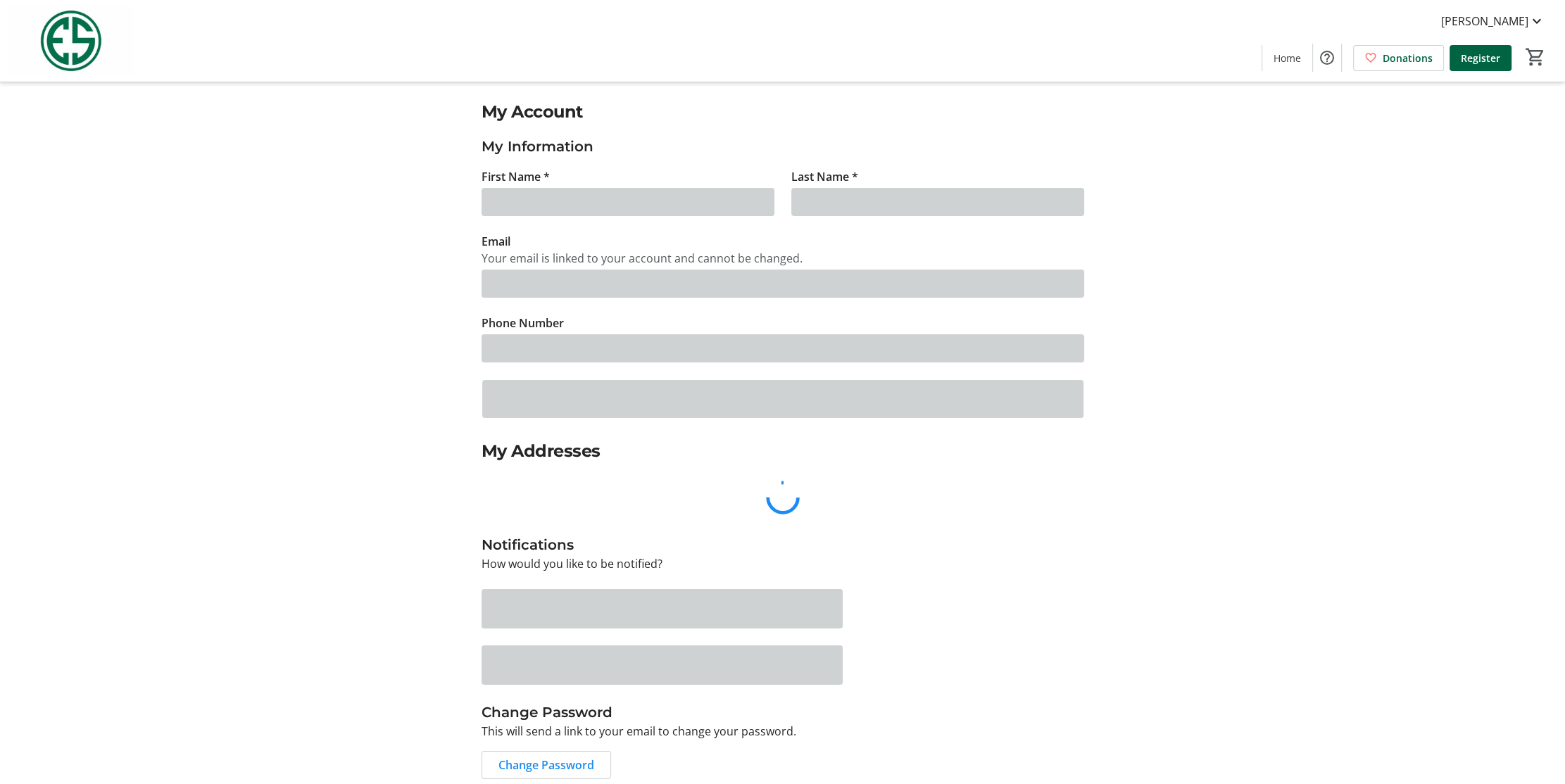
type input "[PERSON_NAME]"
type input "Cote"
type input "[EMAIL_ADDRESS][DOMAIN_NAME]"
type input "[PHONE_NUMBER]"
